Goal: Task Accomplishment & Management: Manage account settings

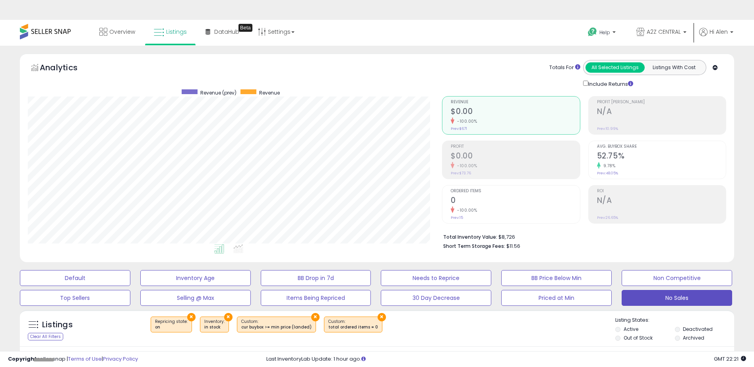
select select "**********"
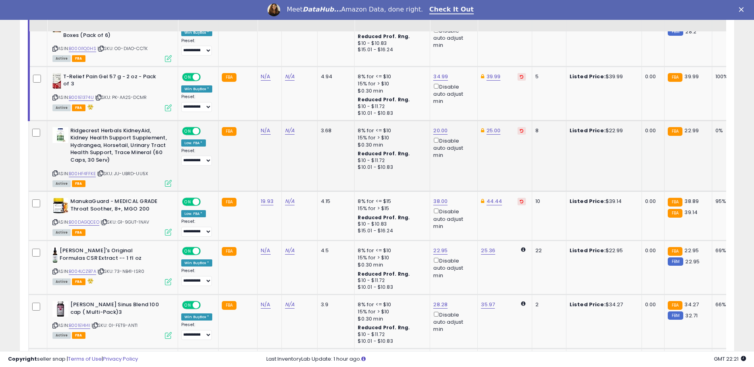
scroll to position [1193, 0]
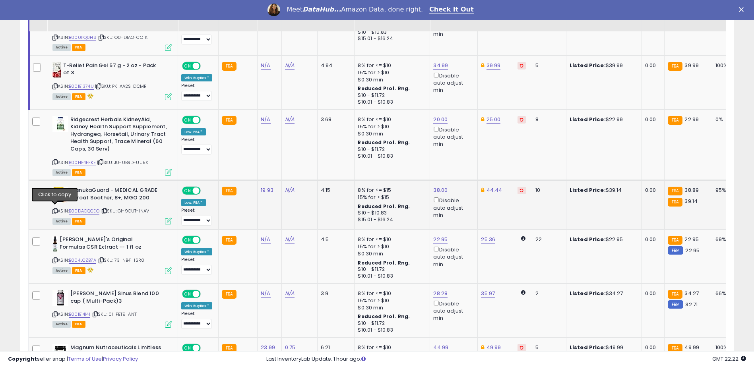
click at [54, 211] on icon at bounding box center [54, 211] width 5 height 4
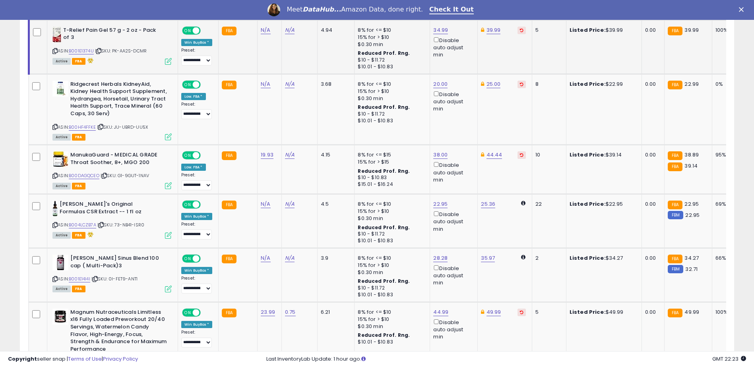
scroll to position [1232, 0]
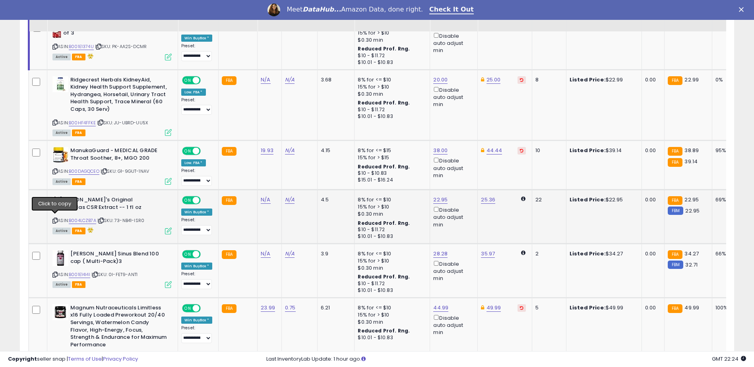
click at [56, 219] on icon at bounding box center [54, 221] width 5 height 4
click at [56, 273] on icon at bounding box center [54, 275] width 5 height 4
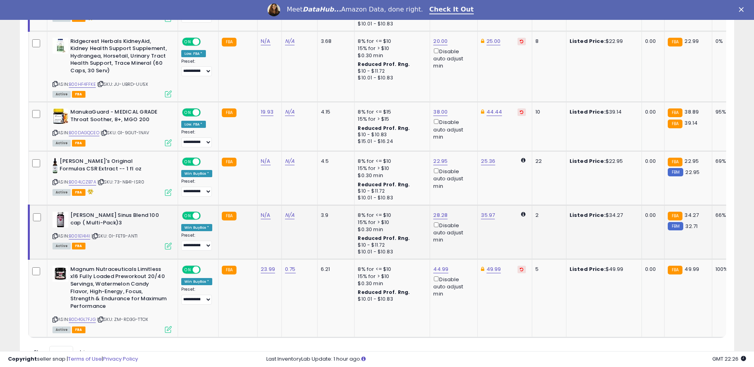
scroll to position [1307, 0]
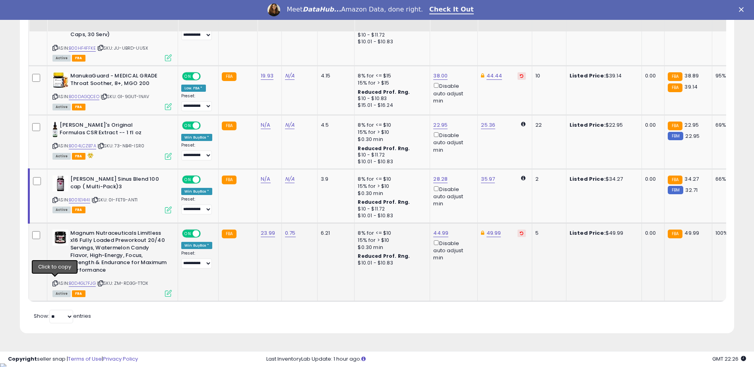
click at [54, 282] on icon at bounding box center [54, 283] width 5 height 4
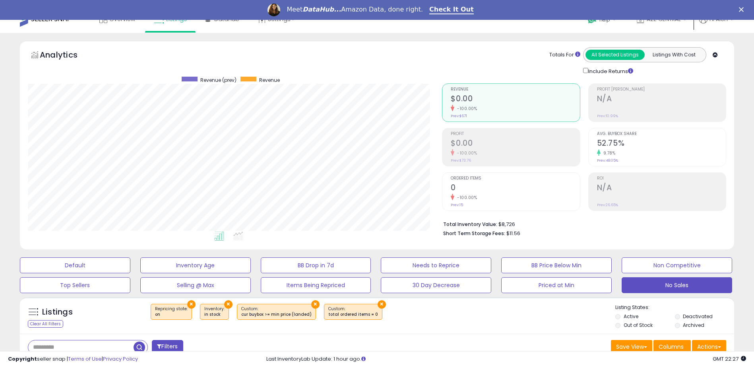
scroll to position [0, 0]
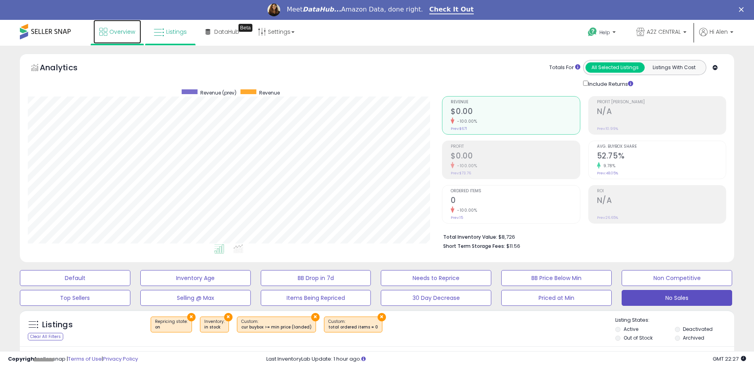
click at [107, 29] on icon at bounding box center [103, 32] width 8 height 8
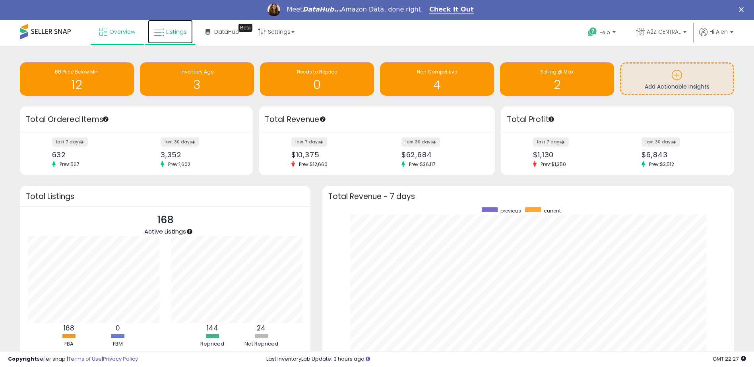
click at [171, 29] on span "Listings" at bounding box center [176, 32] width 21 height 8
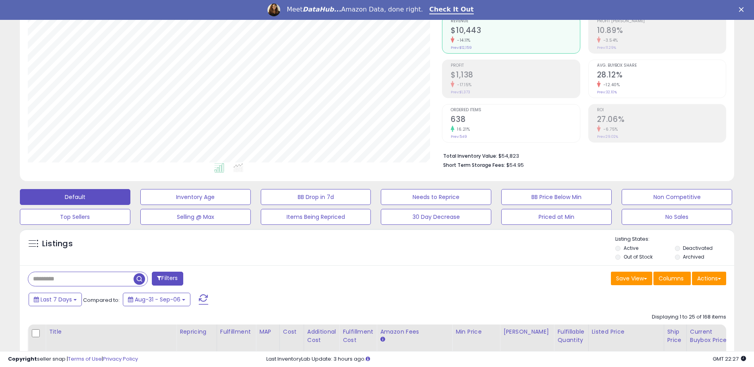
scroll to position [159, 0]
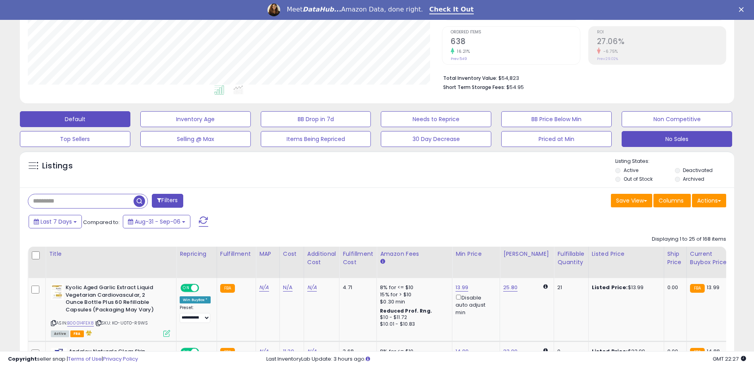
click at [660, 141] on button "No Sales" at bounding box center [677, 139] width 111 height 16
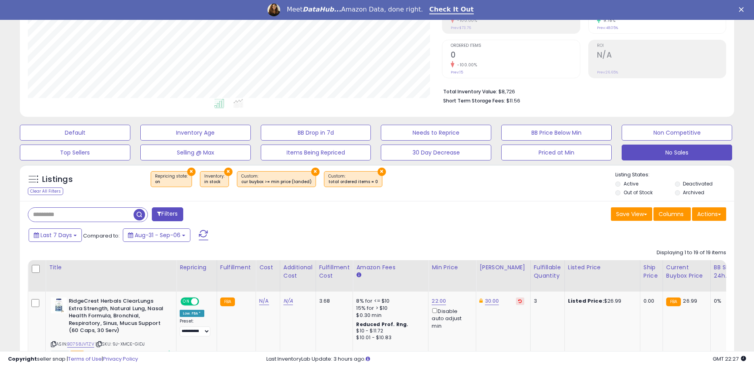
scroll to position [163, 415]
